Goal: Task Accomplishment & Management: Manage account settings

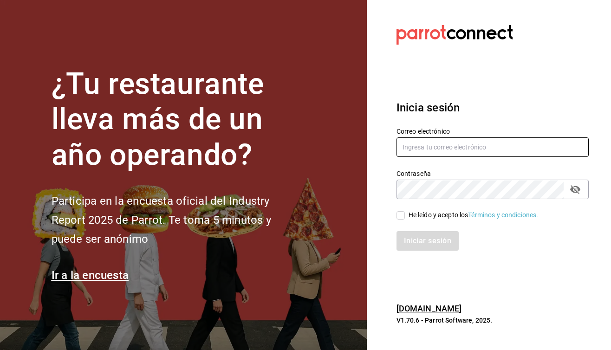
type input "[EMAIL_ADDRESS][DOMAIN_NAME]"
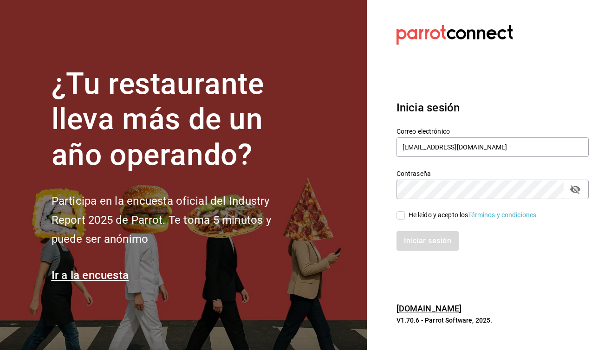
click at [400, 212] on input "He leído y acepto los Términos y condiciones." at bounding box center [400, 215] width 8 height 8
checkbox input "true"
click at [425, 246] on button "Iniciar sesión" at bounding box center [427, 240] width 63 height 19
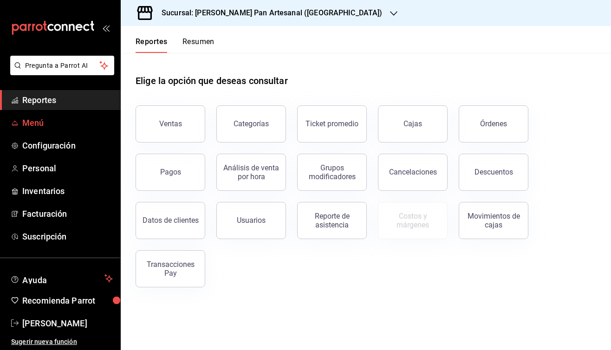
click at [42, 126] on span "Menú" at bounding box center [67, 122] width 90 height 13
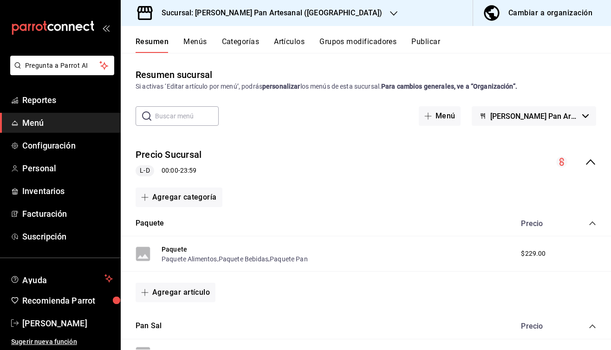
click at [289, 44] on button "Artículos" at bounding box center [289, 45] width 31 height 16
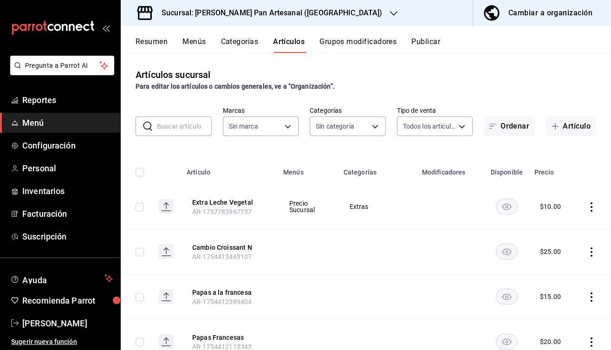
type input "ee1b0bd2-6b4b-4573-a4cd-99251f86a70b"
type input "e5c8f1bb-6211-4db8-b4fd-80f9d54c83f8,d576ec52-90de-4f54-bca4-7509c5852199,36ca7…"
click at [162, 129] on input "text" at bounding box center [184, 126] width 55 height 19
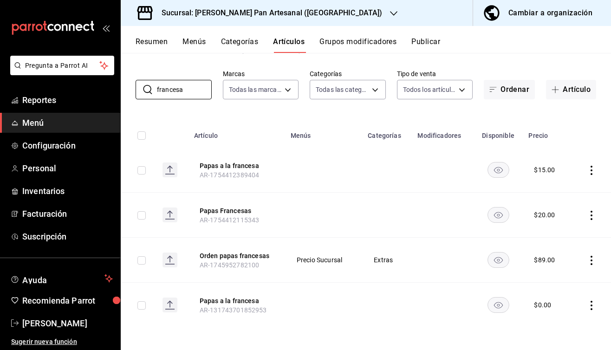
scroll to position [37, 0]
type input "francesa"
click at [592, 167] on icon "actions" at bounding box center [590, 170] width 9 height 9
click at [558, 192] on span "Editar" at bounding box center [563, 192] width 24 height 10
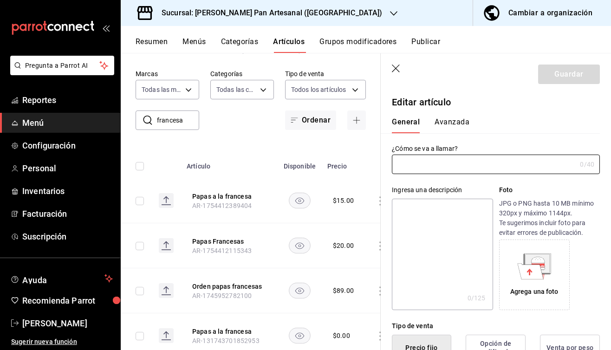
type input "Papas a la francesa"
type input "$15.00"
type input "AR-1754412389404"
click at [455, 126] on button "Avanzada" at bounding box center [451, 125] width 35 height 16
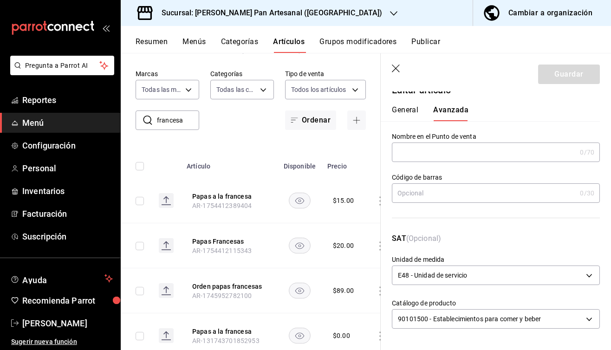
scroll to position [12, 0]
click at [400, 67] on icon "button" at bounding box center [396, 68] width 9 height 9
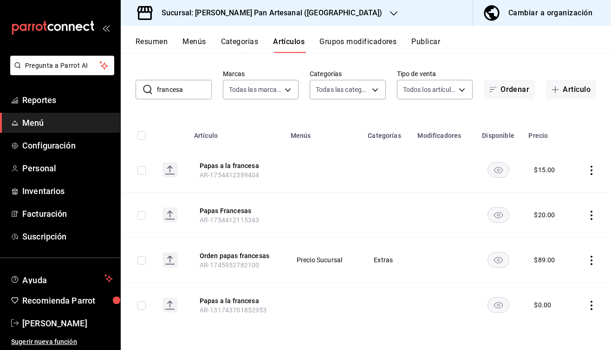
click at [591, 171] on icon "actions" at bounding box center [591, 170] width 2 height 9
click at [539, 195] on icon at bounding box center [539, 191] width 11 height 11
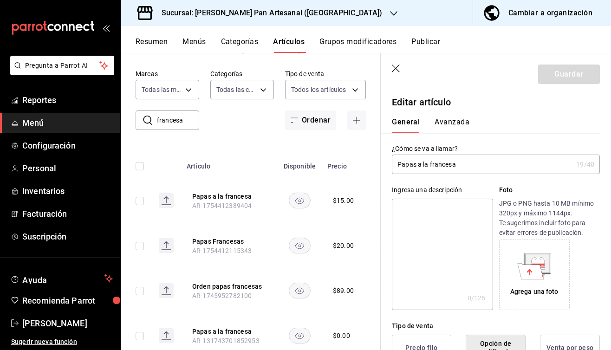
click at [398, 166] on input "Papas a la francesa" at bounding box center [482, 164] width 180 height 19
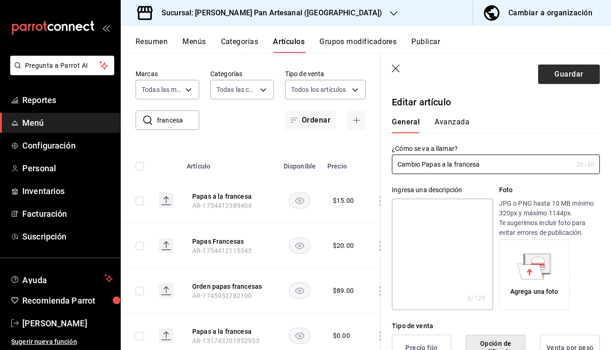
type input "Cambio Papas a la francesa"
click at [575, 73] on button "Guardar" at bounding box center [569, 73] width 62 height 19
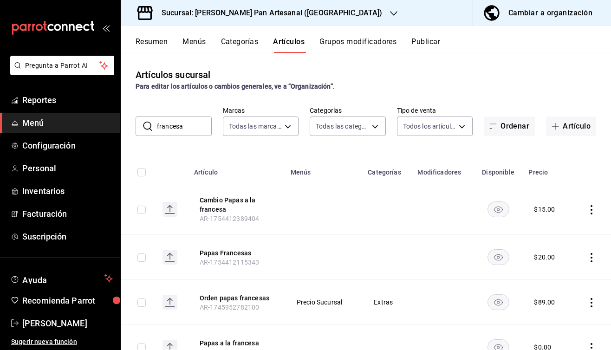
click at [590, 260] on icon "actions" at bounding box center [590, 257] width 9 height 9
click at [553, 280] on span "Editar" at bounding box center [563, 279] width 24 height 10
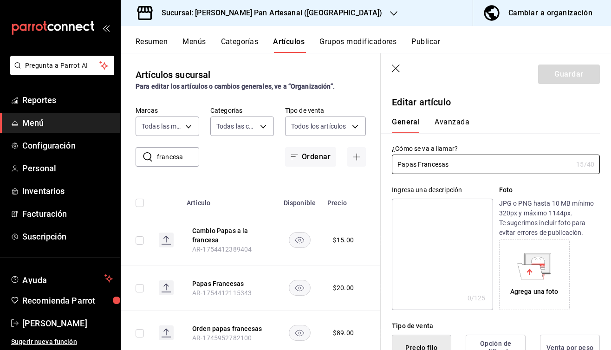
type input "$20.00"
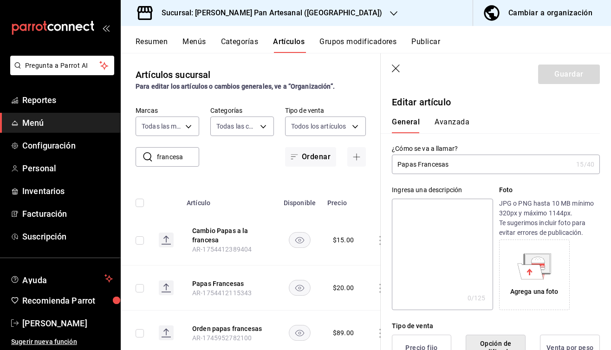
click at [396, 166] on input "Papas Francesas" at bounding box center [482, 164] width 180 height 19
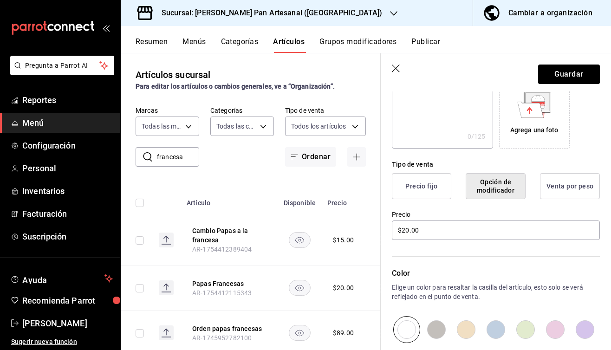
scroll to position [166, 0]
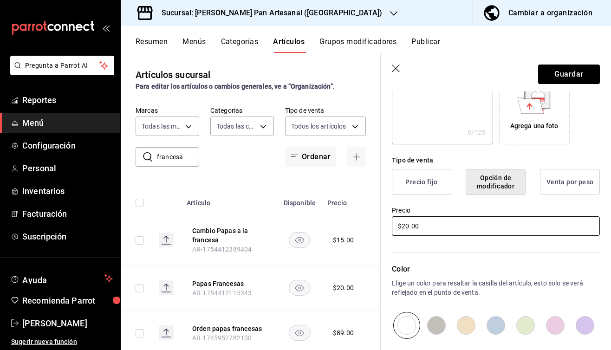
type input "Extra Papas Francesas"
click at [408, 225] on input "$20.00" at bounding box center [496, 225] width 208 height 19
type input "$25.00"
click at [583, 73] on button "Guardar" at bounding box center [569, 73] width 62 height 19
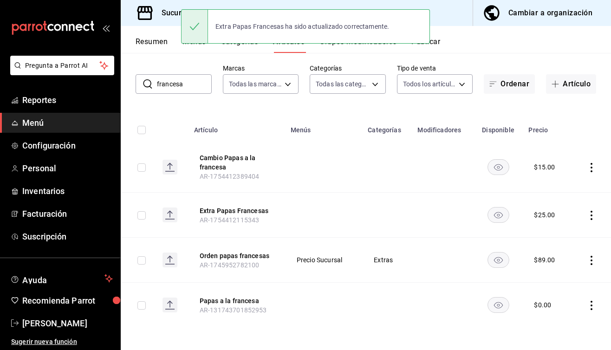
scroll to position [42, 0]
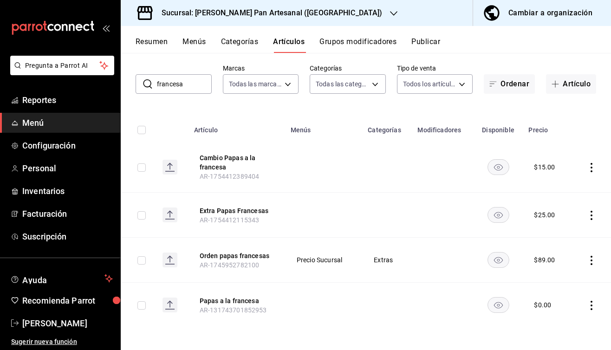
click at [590, 217] on icon "actions" at bounding box center [590, 215] width 9 height 9
click at [565, 235] on span "Editar" at bounding box center [563, 237] width 24 height 10
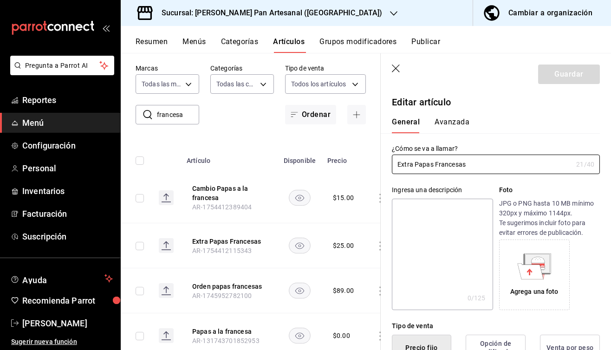
type input "$25.00"
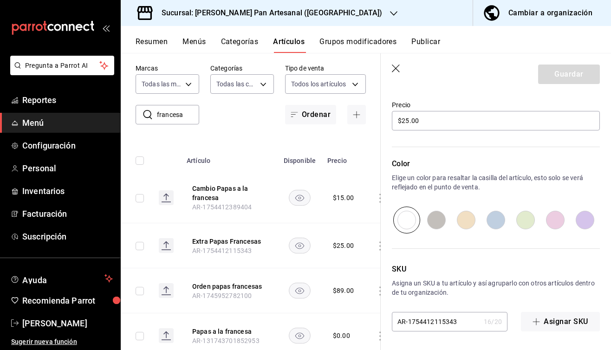
click at [354, 43] on button "Grupos modificadores" at bounding box center [357, 45] width 77 height 16
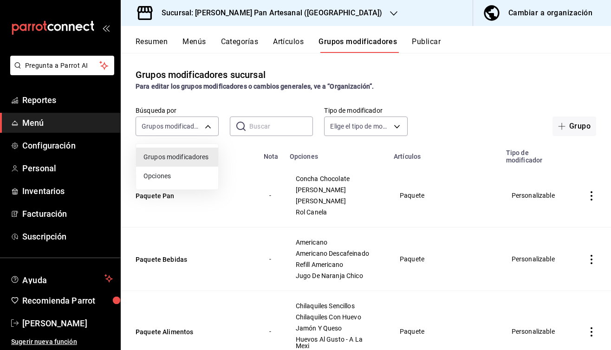
click at [148, 134] on body "Pregunta a Parrot AI Reportes Menú Configuración Personal Inventarios Facturaci…" at bounding box center [305, 175] width 611 height 350
click at [91, 162] on div at bounding box center [305, 175] width 611 height 350
click at [268, 129] on input "text" at bounding box center [281, 126] width 64 height 19
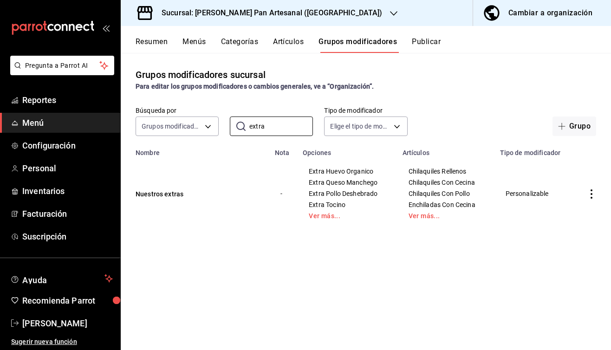
type input "extra"
click at [591, 194] on icon "actions" at bounding box center [591, 193] width 2 height 9
click at [561, 216] on span "Editar" at bounding box center [563, 216] width 24 height 10
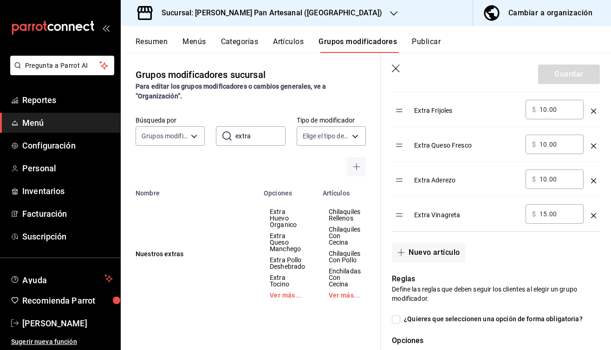
scroll to position [637, 0]
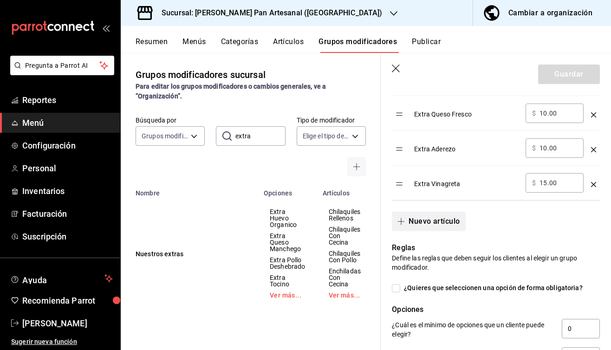
click at [425, 218] on button "Nuevo artículo" at bounding box center [428, 221] width 73 height 19
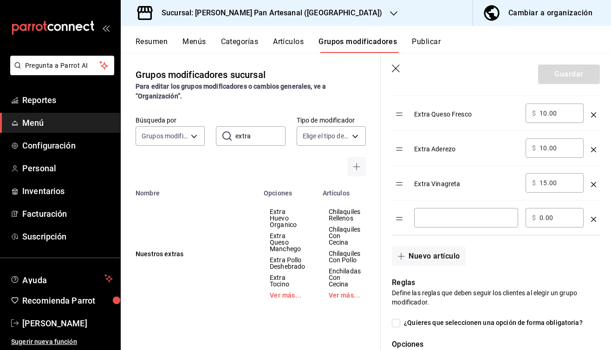
click at [590, 219] on td "optionsTable" at bounding box center [593, 217] width 13 height 35
click at [595, 219] on icon "optionsTable" at bounding box center [593, 219] width 5 height 5
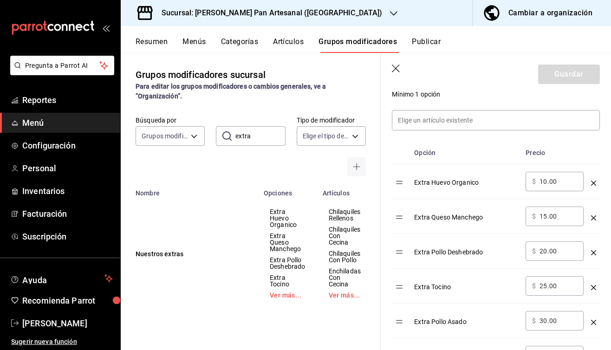
scroll to position [238, 0]
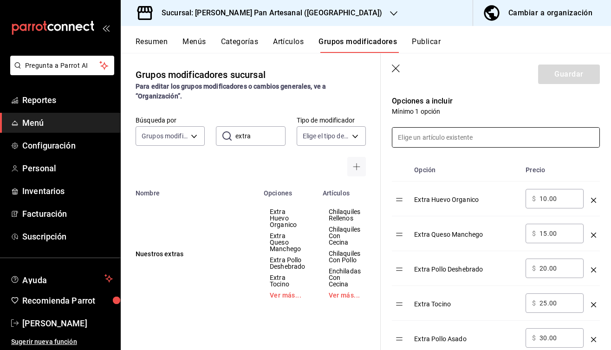
click at [440, 138] on input at bounding box center [495, 137] width 207 height 19
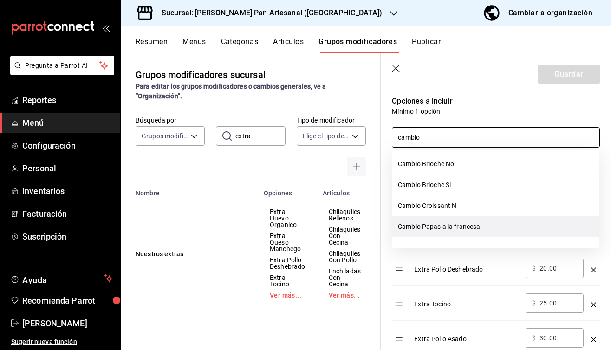
click at [454, 228] on li "Cambio Papas a la francesa" at bounding box center [495, 226] width 207 height 21
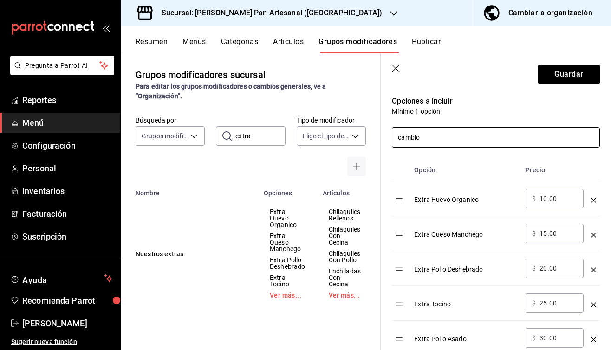
drag, startPoint x: 430, startPoint y: 137, endPoint x: 372, endPoint y: 136, distance: 58.5
click at [372, 136] on main "Grupos modificadores sucursal Para editar los grupos modificadores o cambios ge…" at bounding box center [366, 201] width 490 height 297
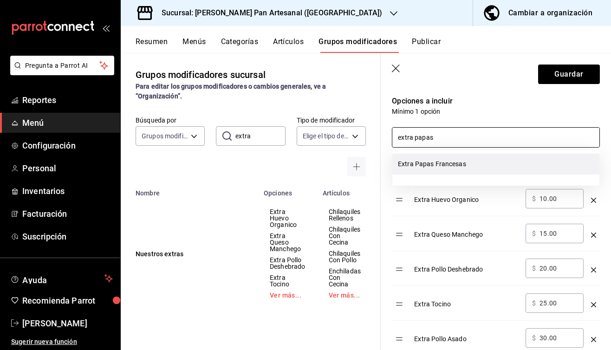
click at [433, 161] on li "Extra Papas Francesas" at bounding box center [495, 164] width 207 height 21
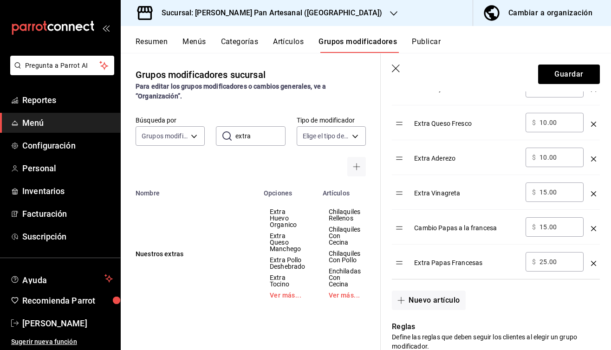
scroll to position [648, 0]
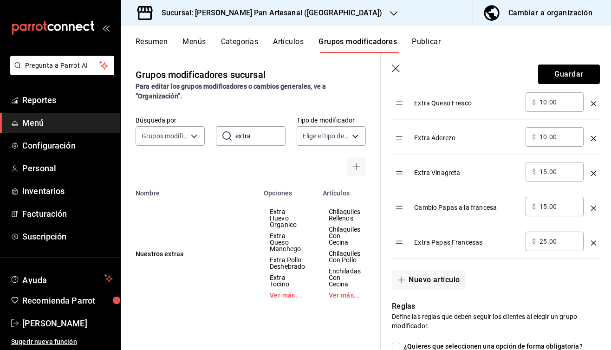
type input "extra papas"
drag, startPoint x: 402, startPoint y: 207, endPoint x: 403, endPoint y: 244, distance: 36.7
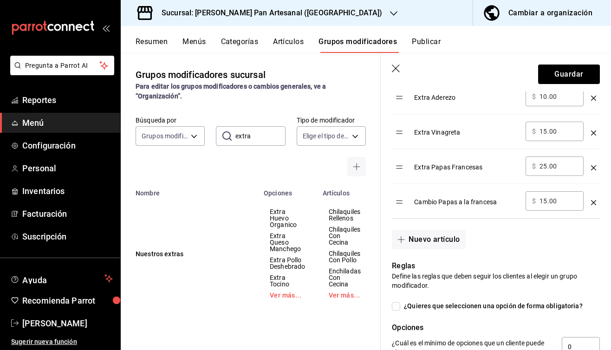
scroll to position [689, 0]
click at [546, 201] on input "15.00" at bounding box center [558, 199] width 38 height 9
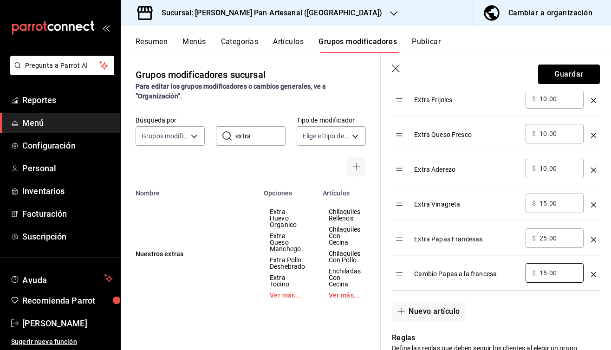
scroll to position [686, 0]
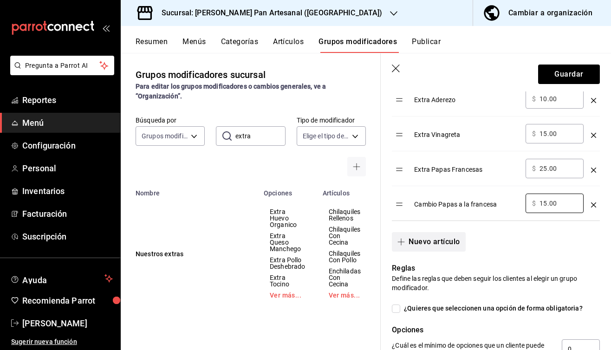
click at [423, 244] on button "Nuevo artículo" at bounding box center [428, 241] width 73 height 19
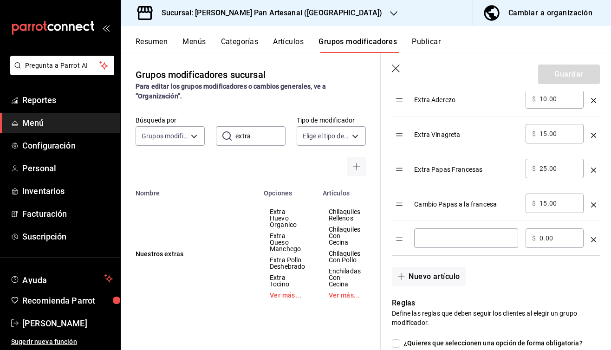
click at [435, 243] on input "optionsTable" at bounding box center [465, 237] width 91 height 9
type input "Extra Jamon"
click at [535, 239] on span "$" at bounding box center [534, 238] width 4 height 6
click at [539, 238] on div "​ $ 0.00 ​" at bounding box center [554, 237] width 58 height 19
click at [543, 238] on input "0.00" at bounding box center [558, 237] width 38 height 9
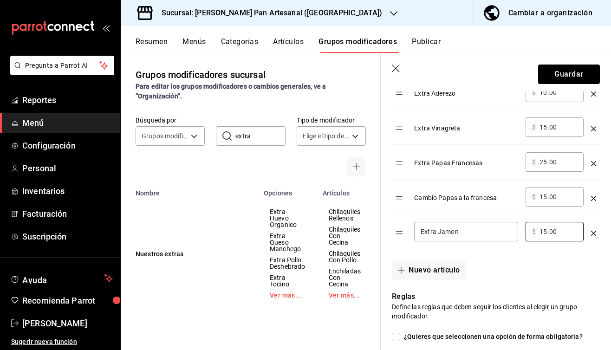
scroll to position [694, 0]
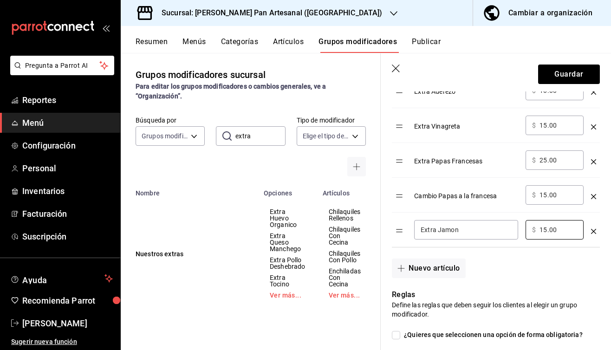
type input "15.00"
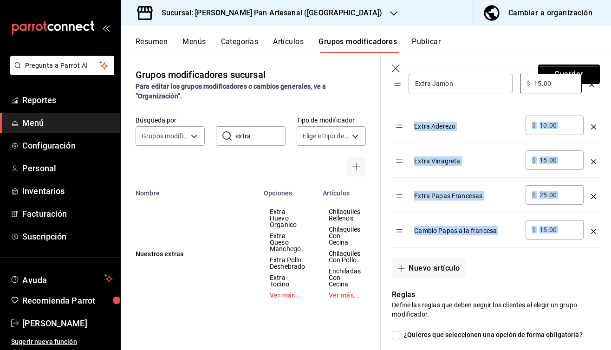
drag, startPoint x: 400, startPoint y: 233, endPoint x: 399, endPoint y: 89, distance: 144.3
click at [399, 89] on section "Guardar Editar grupo modificador Los cambios realizados en este grupo modificad…" at bounding box center [495, 201] width 230 height 296
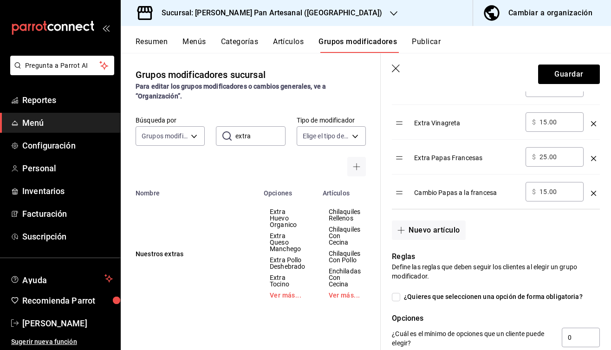
scroll to position [776, 0]
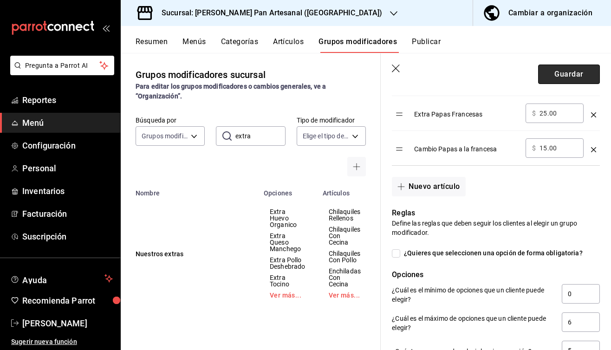
click at [562, 68] on button "Guardar" at bounding box center [569, 73] width 62 height 19
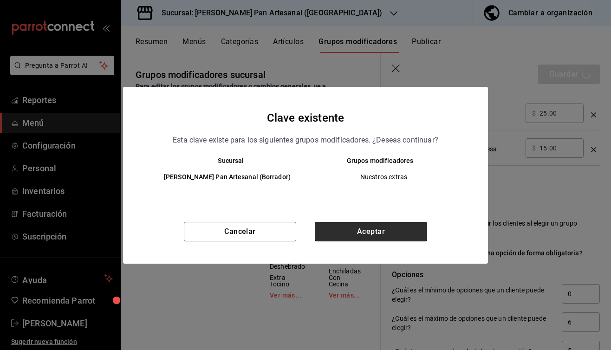
click at [355, 229] on button "Aceptar" at bounding box center [371, 231] width 112 height 19
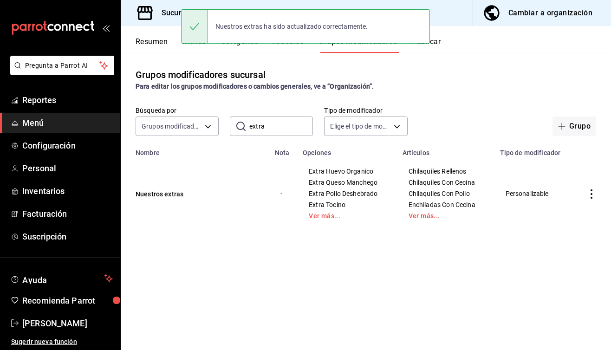
click at [189, 45] on div "Nuestros extras ha sido actualizado correctamente." at bounding box center [305, 26] width 249 height 40
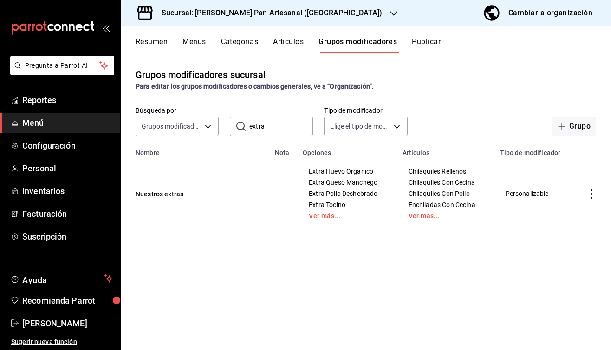
click at [188, 45] on button "Menús" at bounding box center [193, 45] width 23 height 16
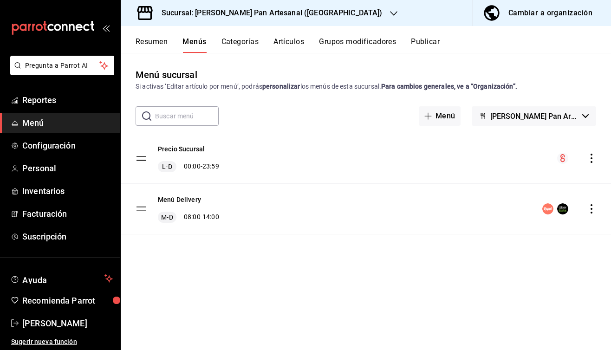
click at [289, 45] on button "Artículos" at bounding box center [288, 45] width 31 height 16
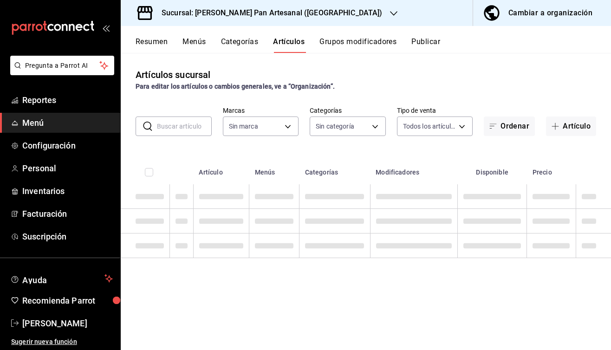
type input "ee1b0bd2-6b4b-4573-a4cd-99251f86a70b"
type input "e5c8f1bb-6211-4db8-b4fd-80f9d54c83f8,d576ec52-90de-4f54-bca4-7509c5852199,36ca7…"
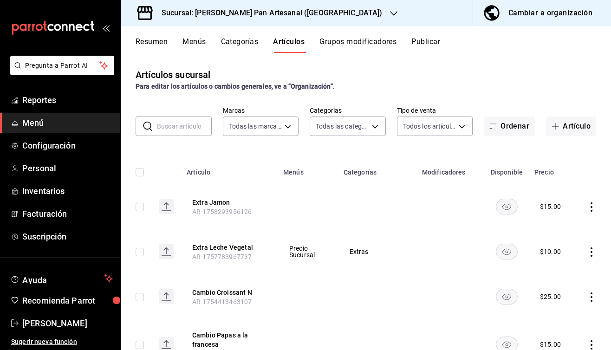
click at [174, 129] on input "text" at bounding box center [184, 126] width 55 height 19
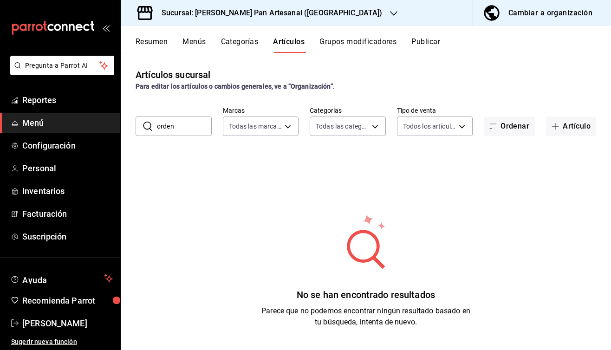
type input "orden"
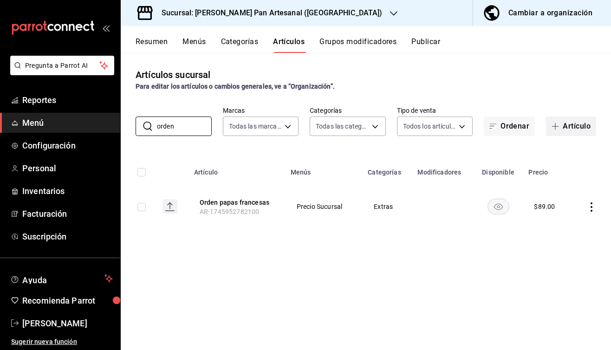
click at [567, 127] on button "Artículo" at bounding box center [571, 125] width 50 height 19
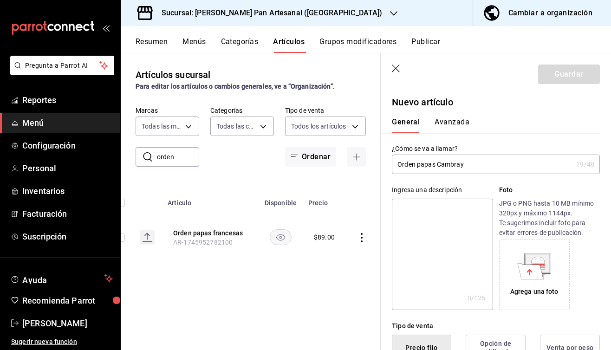
drag, startPoint x: 473, startPoint y: 165, endPoint x: 396, endPoint y: 163, distance: 77.5
click at [396, 164] on input "Orden papas Cambray" at bounding box center [482, 164] width 180 height 19
click at [464, 164] on input "Orden papas Cambray" at bounding box center [482, 164] width 180 height 19
click at [441, 166] on input "Orden papas Cambray" at bounding box center [482, 164] width 180 height 19
type input "Orden papas cambray"
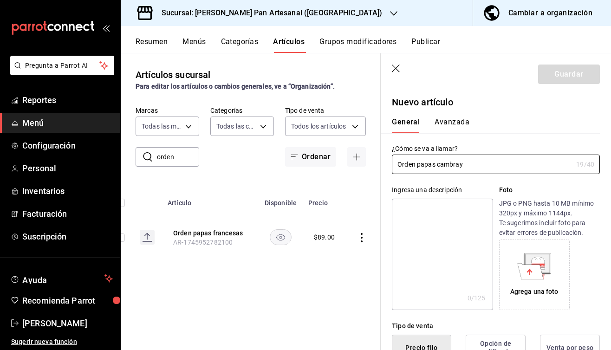
drag, startPoint x: 463, startPoint y: 165, endPoint x: 345, endPoint y: 164, distance: 117.8
click at [345, 164] on main "Artículos sucursal Para editar los artículos o cambios generales, ve a “Organiz…" at bounding box center [366, 201] width 490 height 297
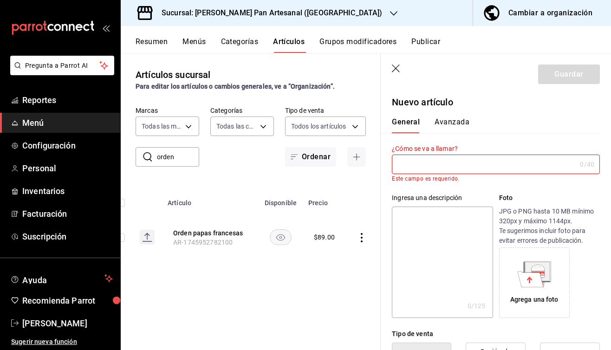
click at [397, 69] on icon "button" at bounding box center [396, 68] width 8 height 8
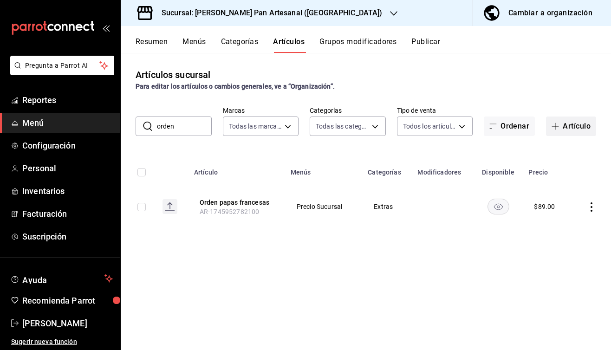
click at [581, 128] on button "Artículo" at bounding box center [571, 125] width 50 height 19
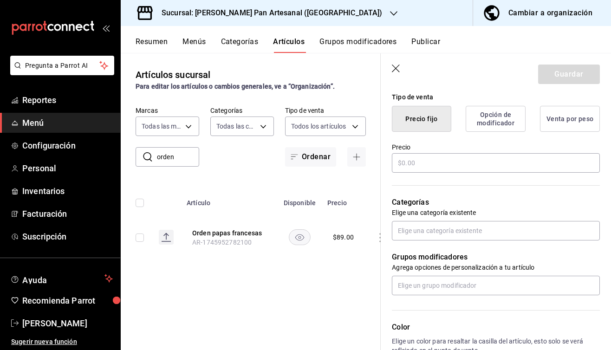
scroll to position [236, 0]
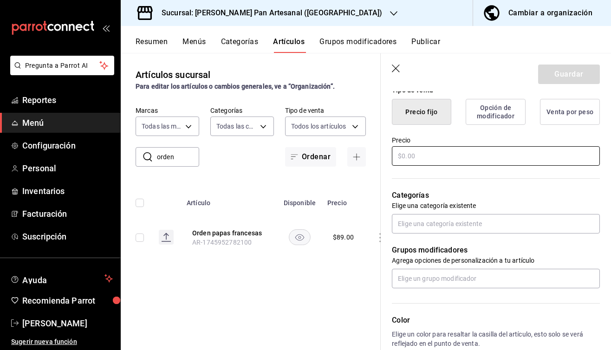
type input "Orden papas cambray"
click at [427, 155] on input "text" at bounding box center [496, 155] width 208 height 19
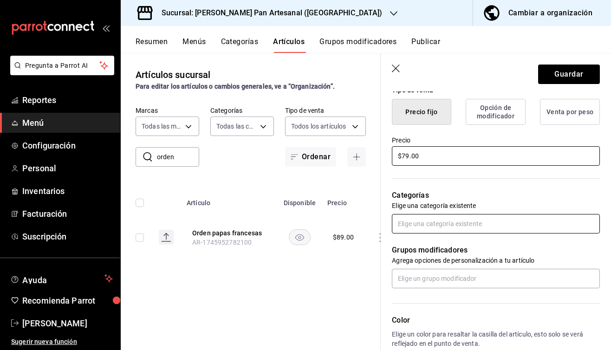
type input "$79.00"
click at [452, 224] on input "text" at bounding box center [496, 223] width 208 height 19
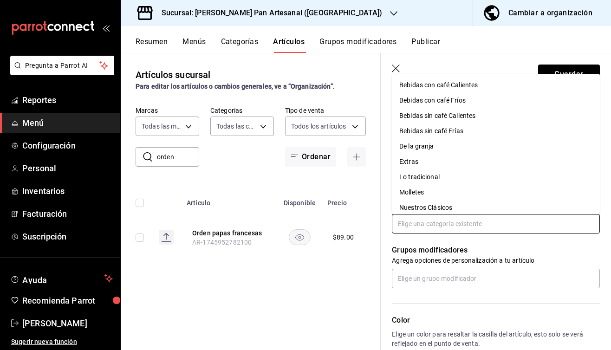
click at [411, 162] on li "Extras" at bounding box center [496, 161] width 208 height 15
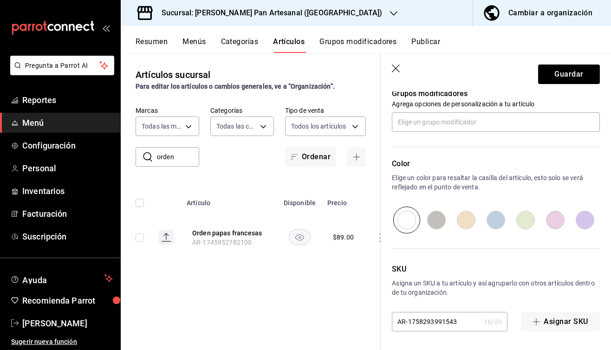
scroll to position [258, 0]
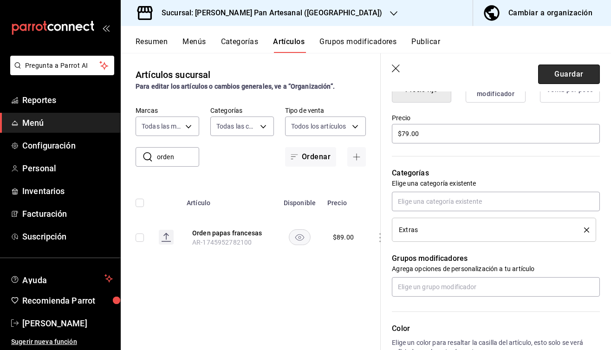
click at [573, 72] on button "Guardar" at bounding box center [569, 73] width 62 height 19
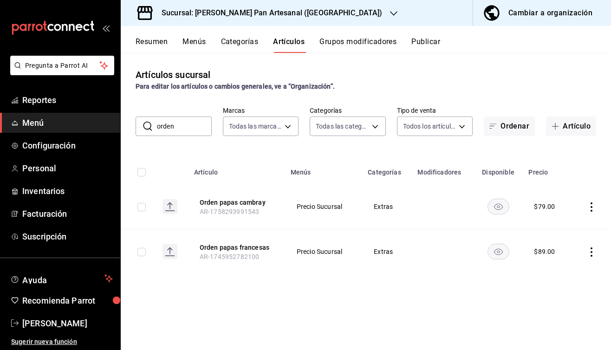
click at [187, 133] on input "orden" at bounding box center [184, 126] width 55 height 19
type input "cambio"
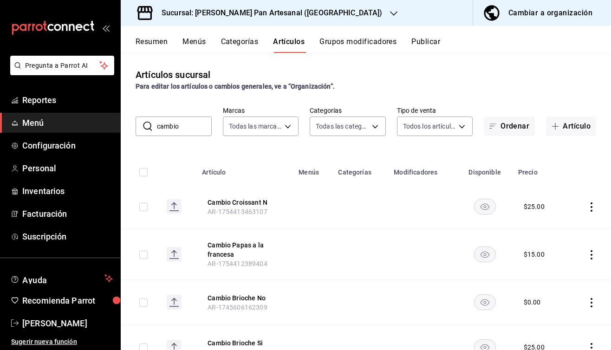
click at [588, 254] on icon "actions" at bounding box center [590, 254] width 9 height 9
click at [277, 219] on div at bounding box center [305, 175] width 611 height 350
click at [575, 123] on button "Artículo" at bounding box center [571, 125] width 50 height 19
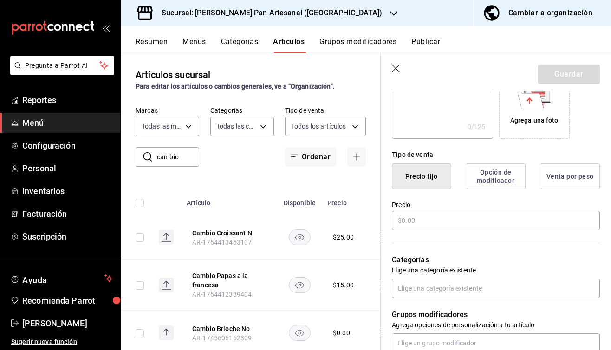
scroll to position [175, 0]
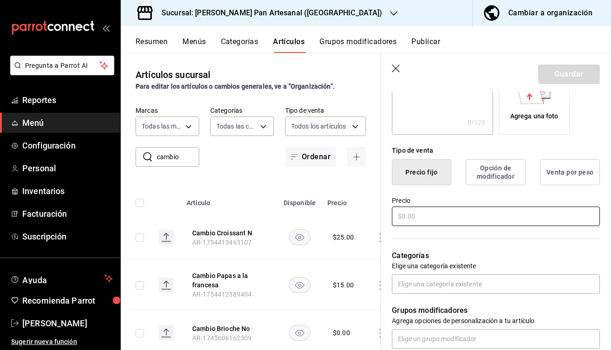
type input "Cambio Papas Cambray"
click at [405, 214] on input "text" at bounding box center [496, 215] width 208 height 19
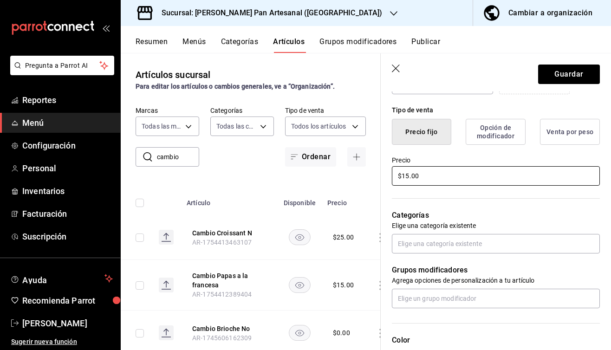
scroll to position [217, 0]
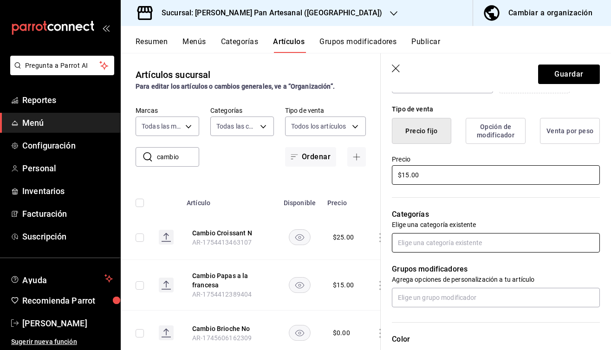
type input "$15.00"
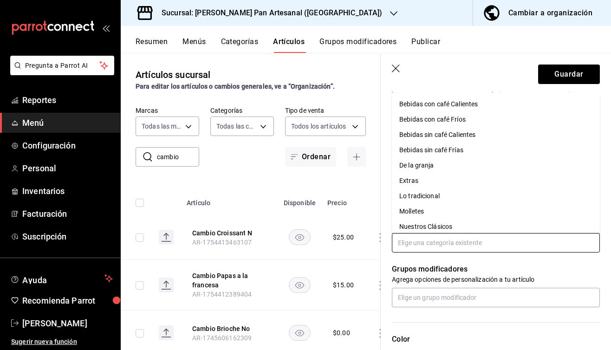
click at [433, 244] on input "text" at bounding box center [496, 242] width 208 height 19
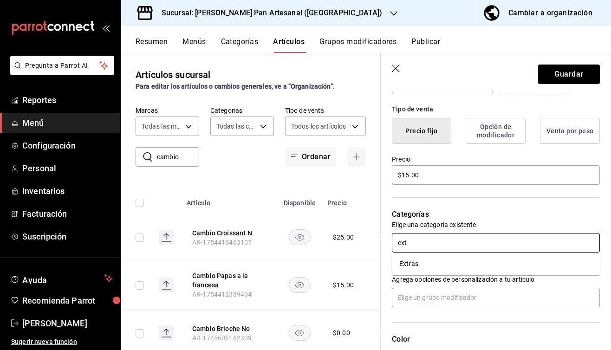
type input "extr"
click at [436, 270] on li "Extras" at bounding box center [496, 263] width 208 height 15
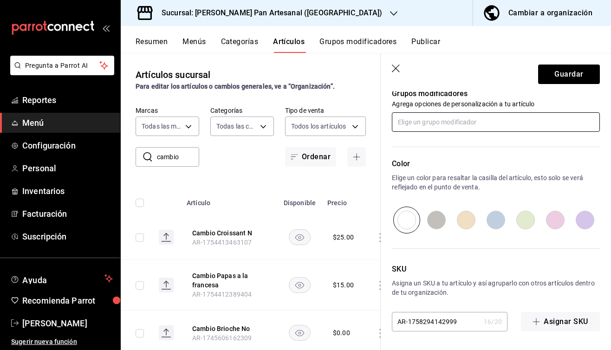
scroll to position [423, 0]
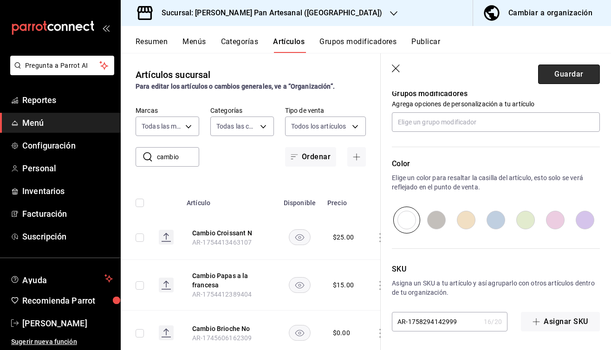
click at [557, 79] on button "Guardar" at bounding box center [569, 73] width 62 height 19
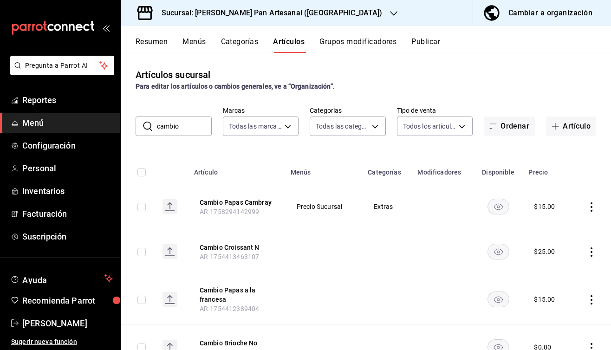
click at [594, 251] on icon "actions" at bounding box center [590, 251] width 9 height 9
click at [560, 271] on span "Editar" at bounding box center [563, 274] width 24 height 10
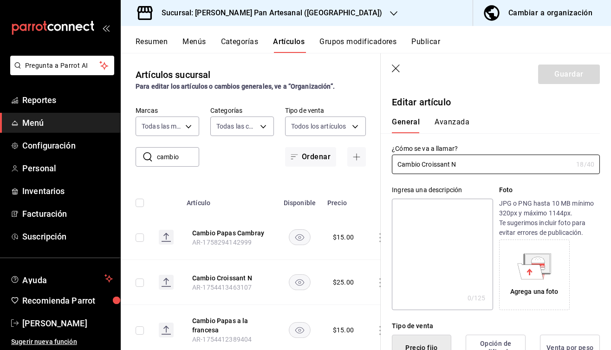
type input "$25.00"
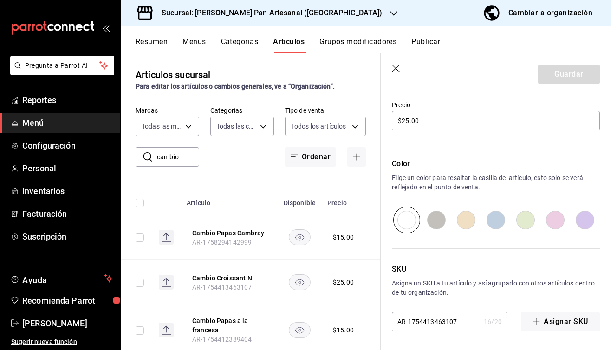
click at [396, 71] on icon "button" at bounding box center [396, 68] width 9 height 9
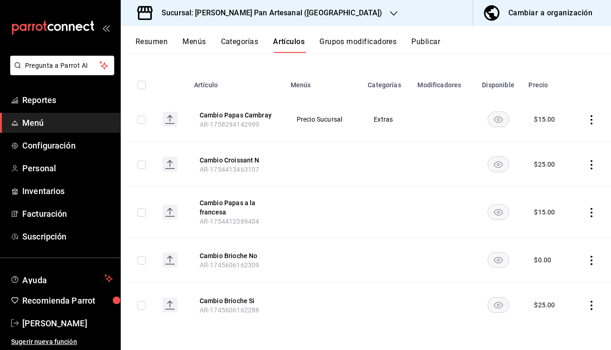
scroll to position [87, 0]
click at [239, 40] on button "Categorías" at bounding box center [240, 45] width 38 height 16
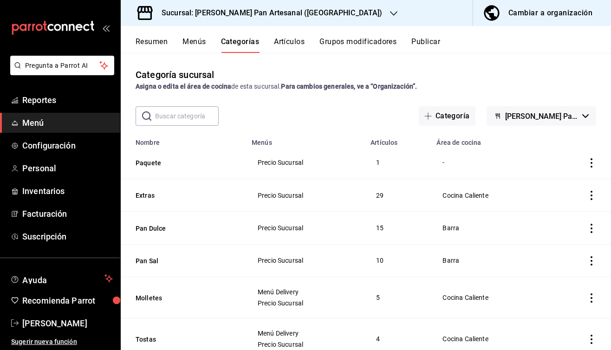
click at [174, 107] on input "text" at bounding box center [187, 116] width 64 height 19
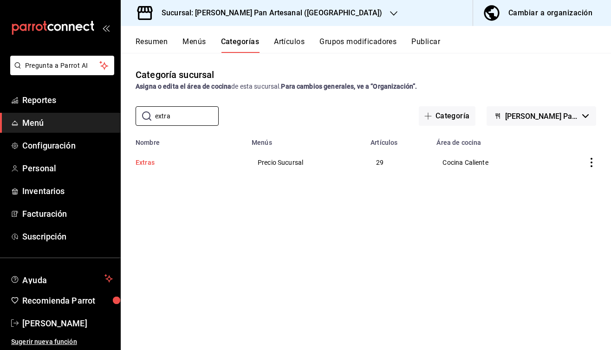
type input "extra"
click at [138, 162] on button "Extras" at bounding box center [181, 162] width 93 height 9
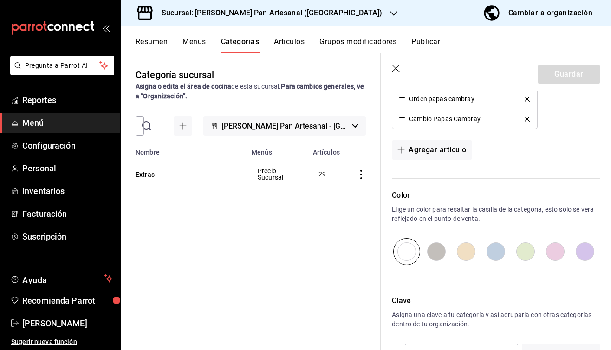
scroll to position [817, 0]
click at [426, 148] on button "Agregar artículo" at bounding box center [432, 149] width 80 height 19
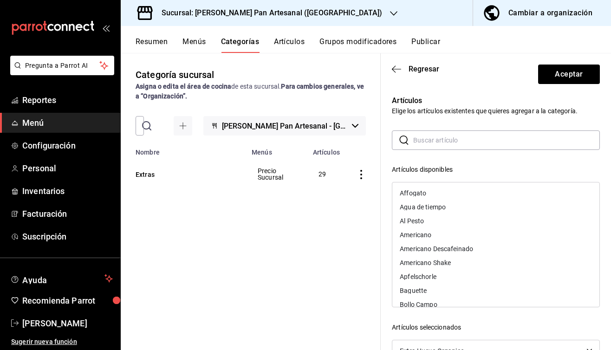
click at [424, 140] on input "text" at bounding box center [506, 140] width 186 height 19
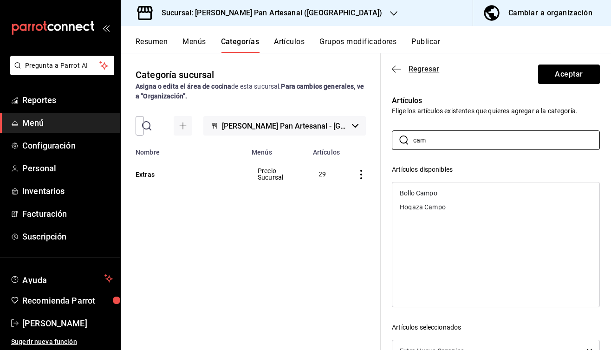
type input "cam"
click at [393, 71] on icon "button" at bounding box center [396, 69] width 9 height 8
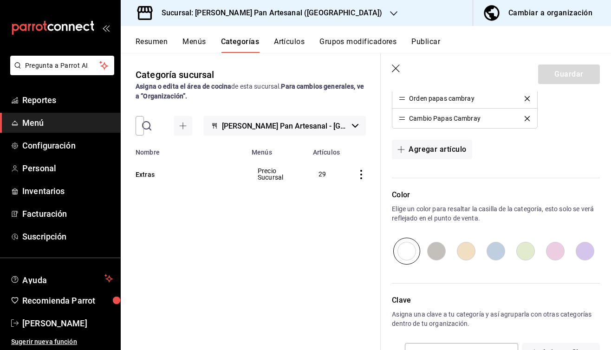
click at [284, 42] on button "Artículos" at bounding box center [289, 45] width 31 height 16
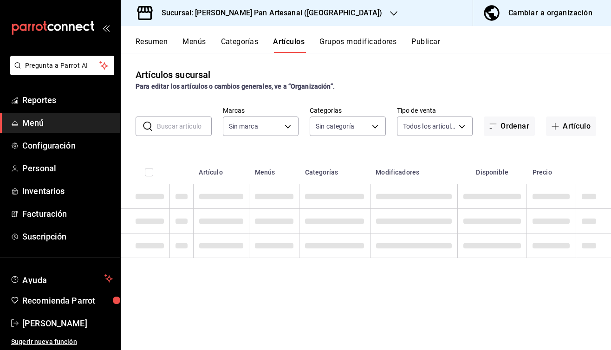
type input "ee1b0bd2-6b4b-4573-a4cd-99251f86a70b"
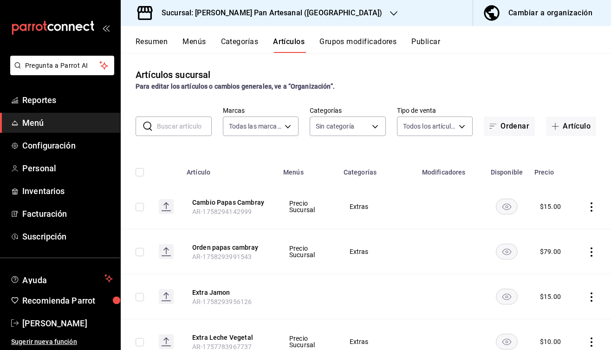
type input "e5c8f1bb-6211-4db8-b4fd-80f9d54c83f8,d576ec52-90de-4f54-bca4-7509c5852199,36ca7…"
click at [431, 44] on button "Publicar" at bounding box center [425, 45] width 29 height 16
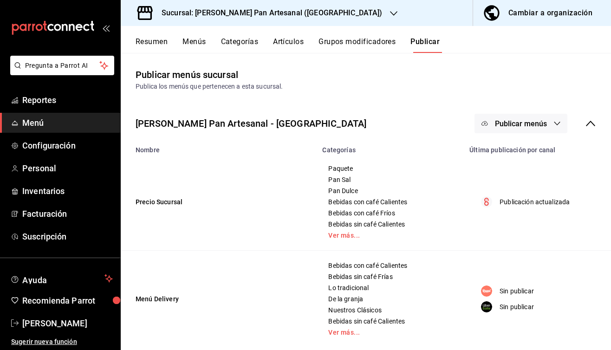
click at [513, 124] on span "Publicar menús" at bounding box center [521, 123] width 52 height 9
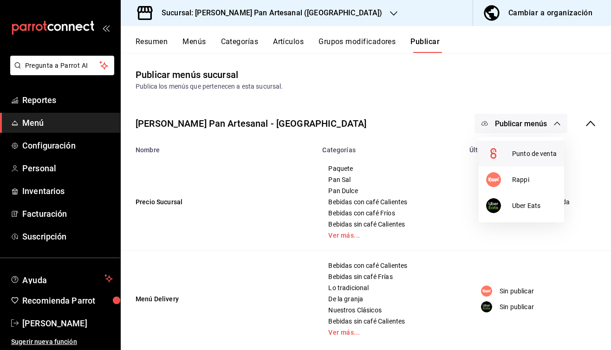
click at [511, 150] on div at bounding box center [499, 153] width 26 height 15
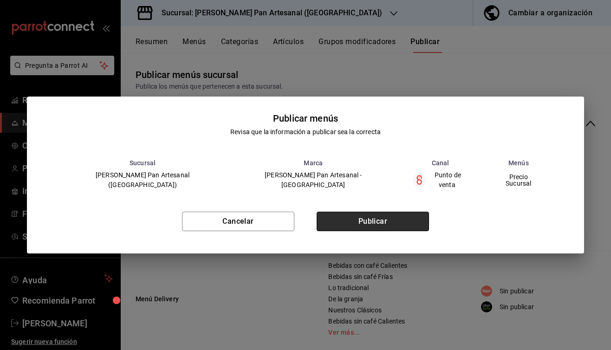
click at [382, 212] on button "Publicar" at bounding box center [372, 221] width 112 height 19
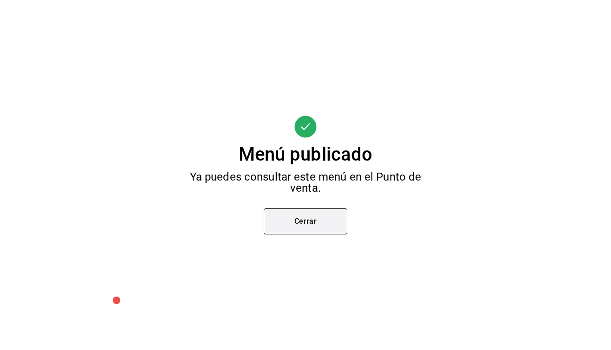
click at [304, 219] on button "Cerrar" at bounding box center [306, 221] width 84 height 26
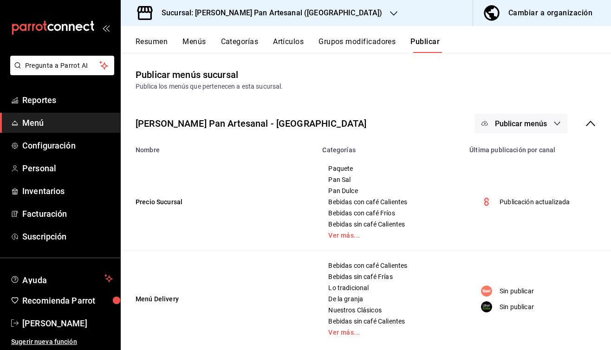
click at [285, 37] on div "Resumen Menús Categorías Artículos Grupos modificadores Publicar" at bounding box center [366, 39] width 490 height 27
click at [288, 45] on button "Artículos" at bounding box center [288, 45] width 31 height 16
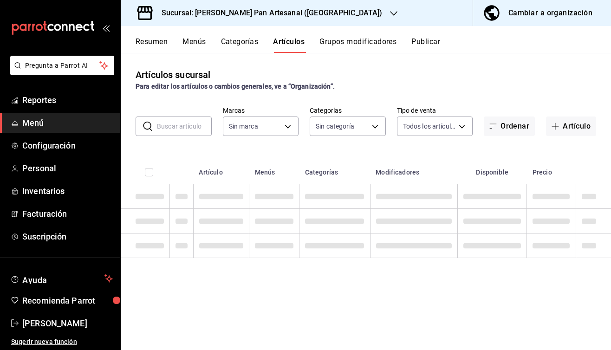
type input "ee1b0bd2-6b4b-4573-a4cd-99251f86a70b"
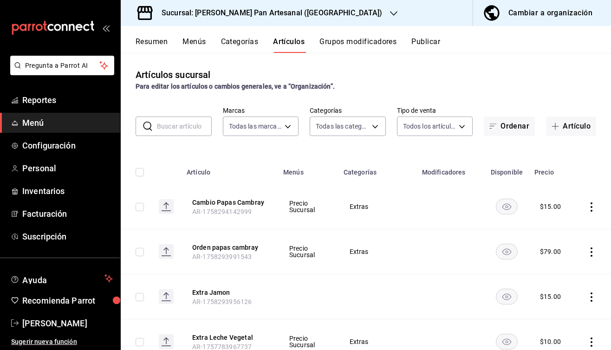
type input "e5c8f1bb-6211-4db8-b4fd-80f9d54c83f8,d576ec52-90de-4f54-bca4-7509c5852199,36ca7…"
click at [376, 41] on button "Grupos modificadores" at bounding box center [357, 45] width 77 height 16
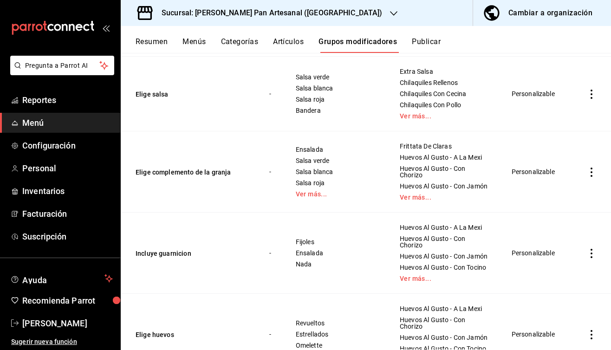
scroll to position [870, 0]
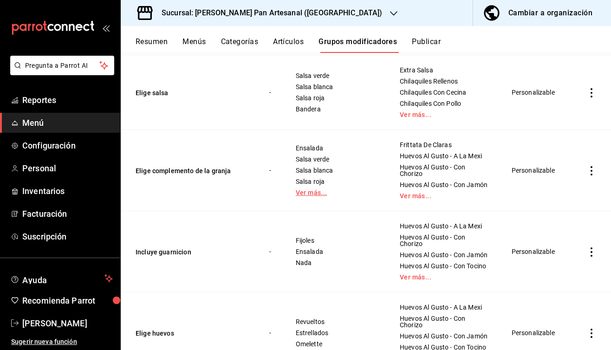
click at [309, 191] on link "Ver más..." at bounding box center [336, 192] width 81 height 6
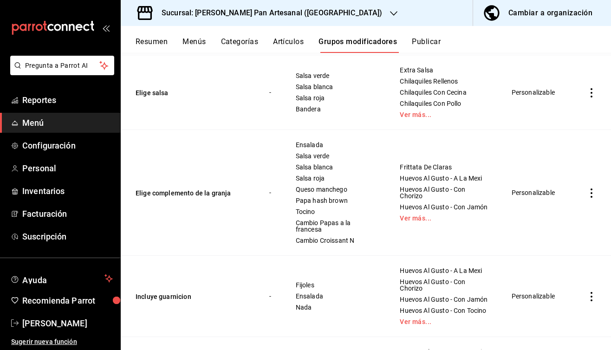
click at [592, 196] on icon "actions" at bounding box center [590, 192] width 9 height 9
click at [560, 213] on span "Editar" at bounding box center [563, 215] width 24 height 10
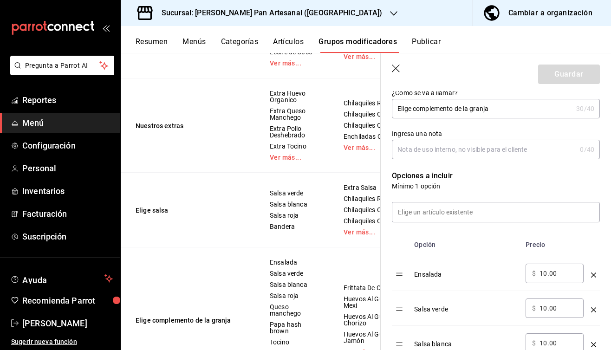
scroll to position [167, 0]
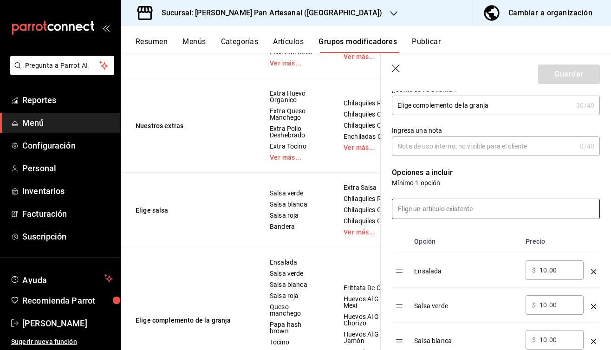
click at [432, 208] on input at bounding box center [495, 208] width 207 height 19
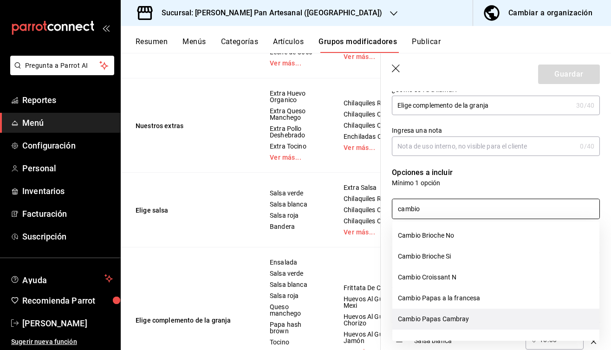
click at [469, 318] on li "Cambio Papas Cambray" at bounding box center [495, 319] width 207 height 21
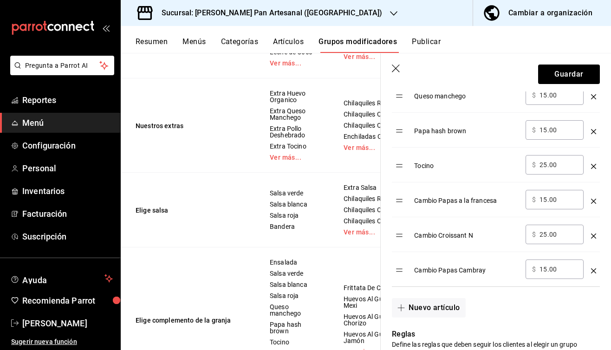
scroll to position [496, 0]
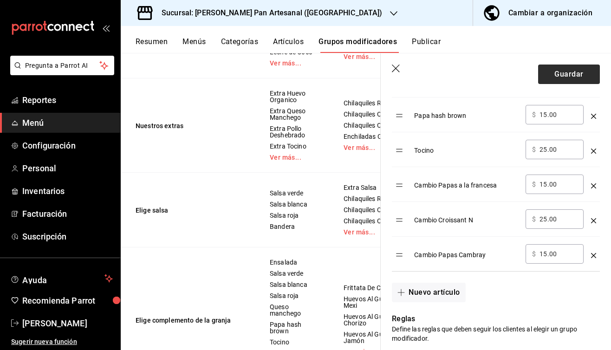
type input "cambio"
click at [571, 72] on button "Guardar" at bounding box center [569, 73] width 62 height 19
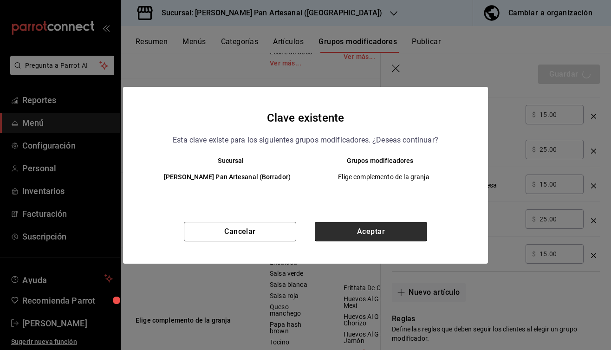
click at [383, 226] on button "Aceptar" at bounding box center [371, 231] width 112 height 19
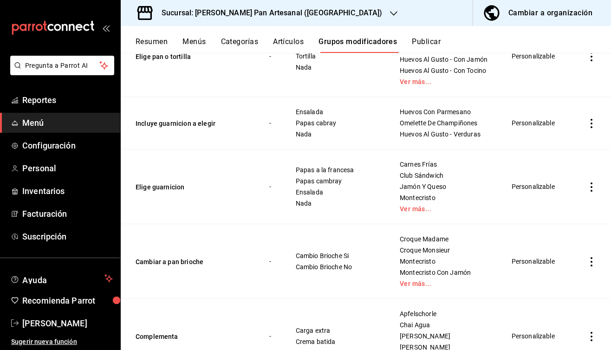
scroll to position [1228, 0]
click at [414, 207] on link "Ver más..." at bounding box center [443, 208] width 89 height 6
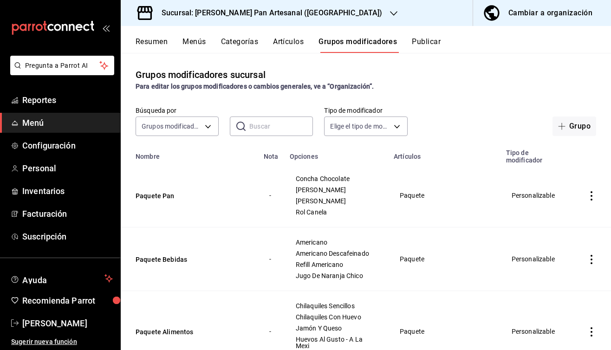
scroll to position [0, 0]
click at [412, 44] on div "Resumen Menús Categorías Artículos Grupos modificadores Publicar" at bounding box center [372, 45] width 475 height 16
click at [425, 44] on button "Publicar" at bounding box center [426, 45] width 29 height 16
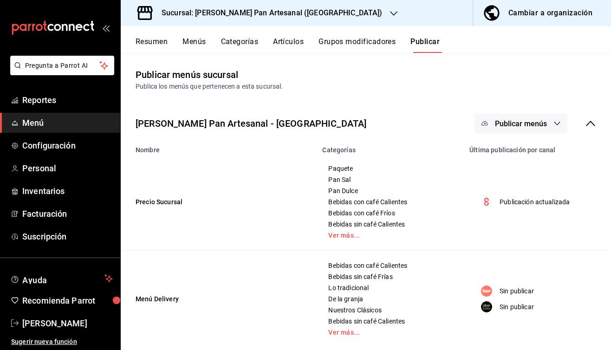
click at [518, 125] on span "Publicar menús" at bounding box center [521, 123] width 52 height 9
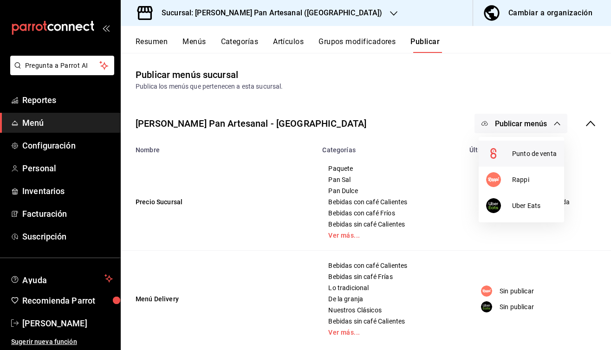
click at [526, 153] on span "Punto de venta" at bounding box center [534, 154] width 45 height 10
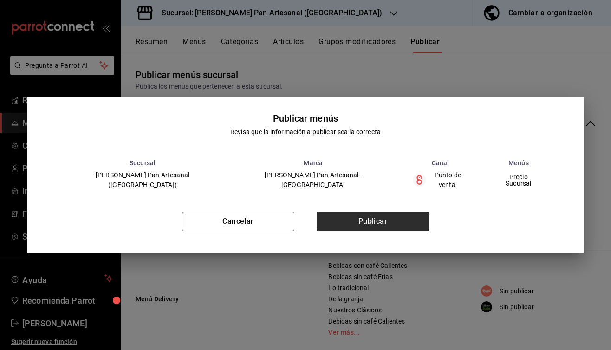
click at [398, 214] on button "Publicar" at bounding box center [372, 221] width 112 height 19
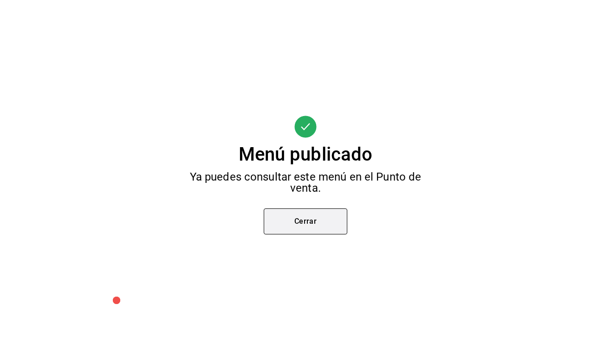
click at [298, 216] on button "Cerrar" at bounding box center [306, 221] width 84 height 26
